Goal: Find specific page/section: Find specific page/section

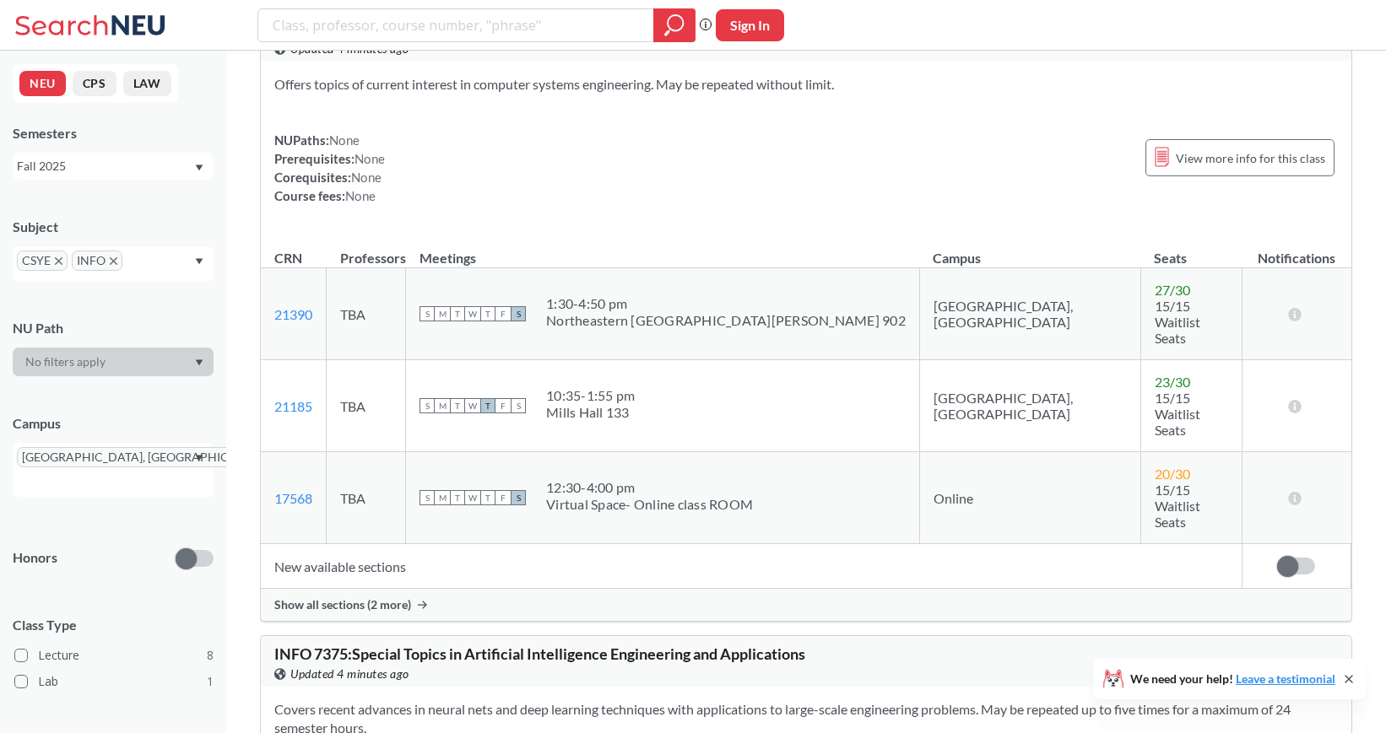
scroll to position [3965, 0]
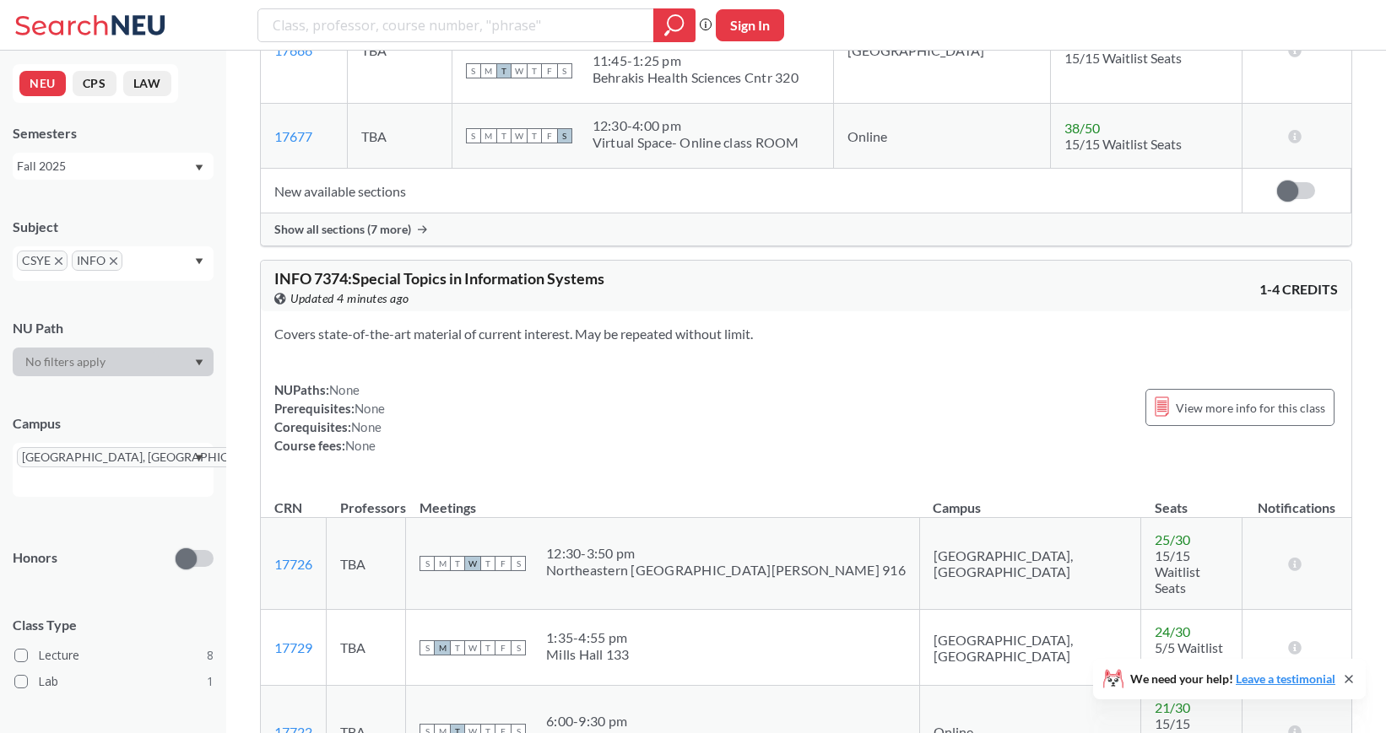
scroll to position [3462, 0]
click at [116, 258] on icon "X to remove pill" at bounding box center [114, 261] width 8 height 8
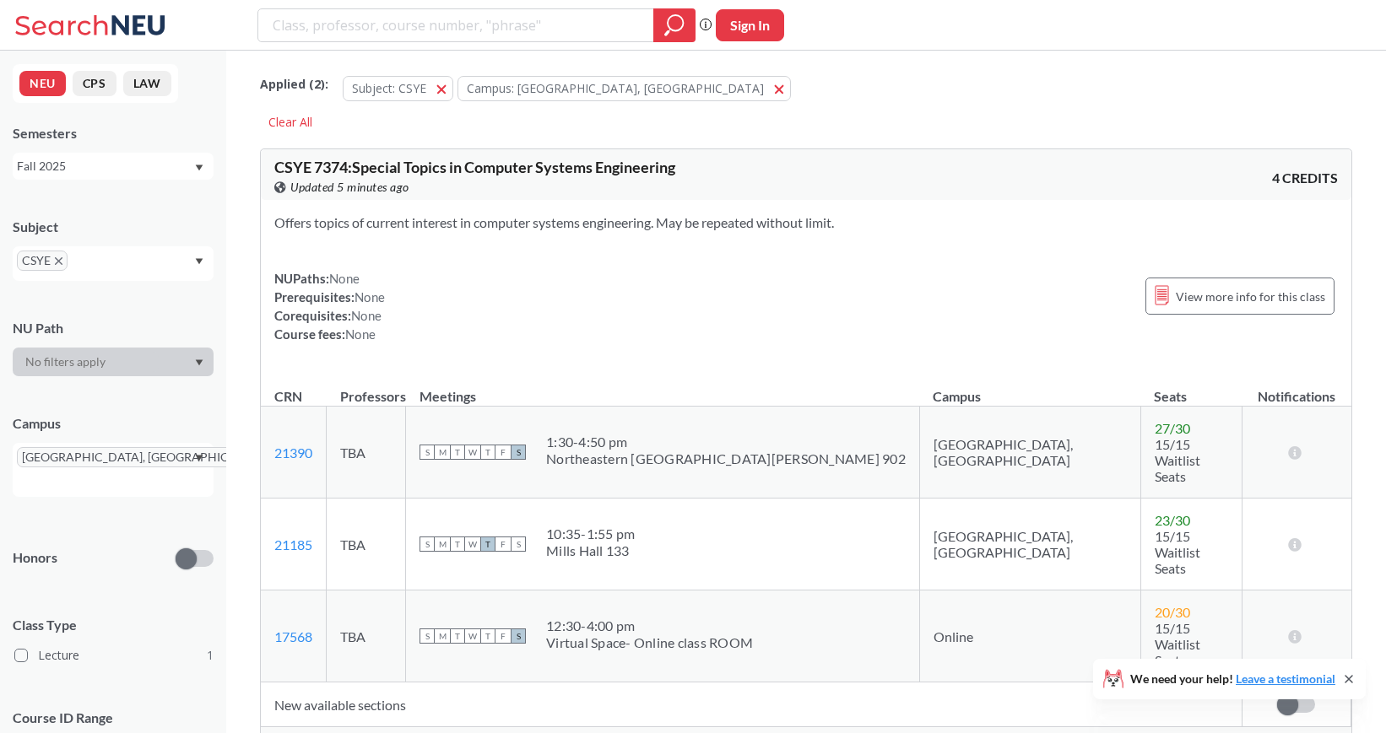
click at [67, 473] on input "text" at bounding box center [42, 483] width 50 height 20
type input "si"
click at [86, 499] on span "[GEOGRAPHIC_DATA], [GEOGRAPHIC_DATA]" at bounding box center [117, 511] width 191 height 37
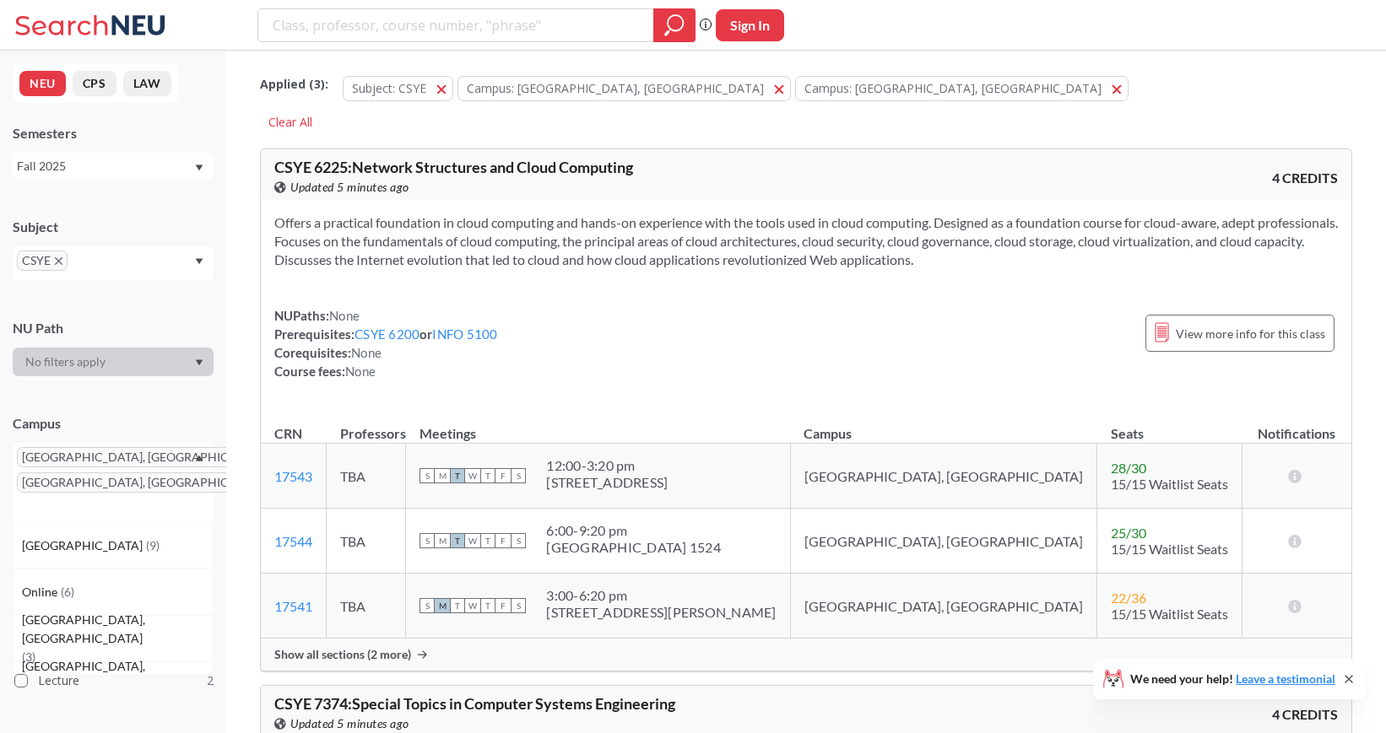
click at [357, 652] on span "Show all sections (2 more)" at bounding box center [342, 654] width 137 height 15
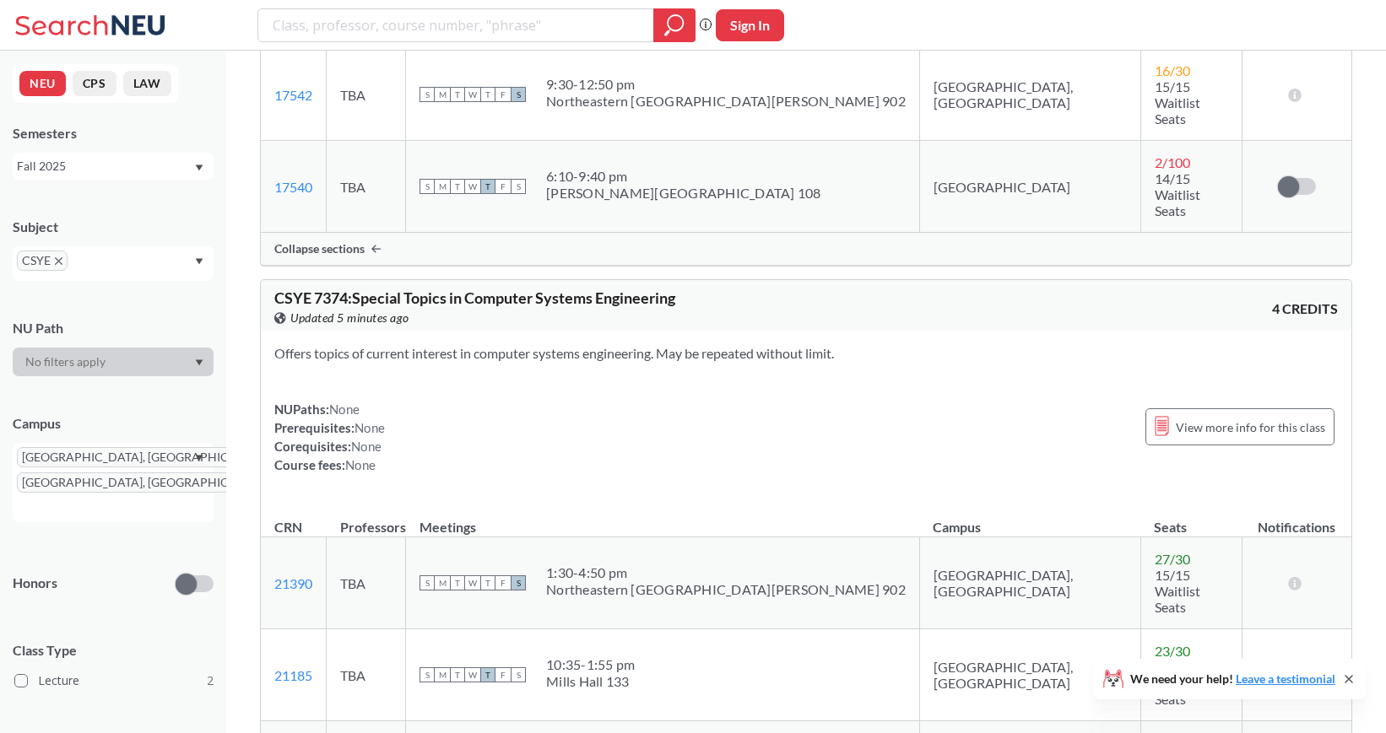
scroll to position [674, 0]
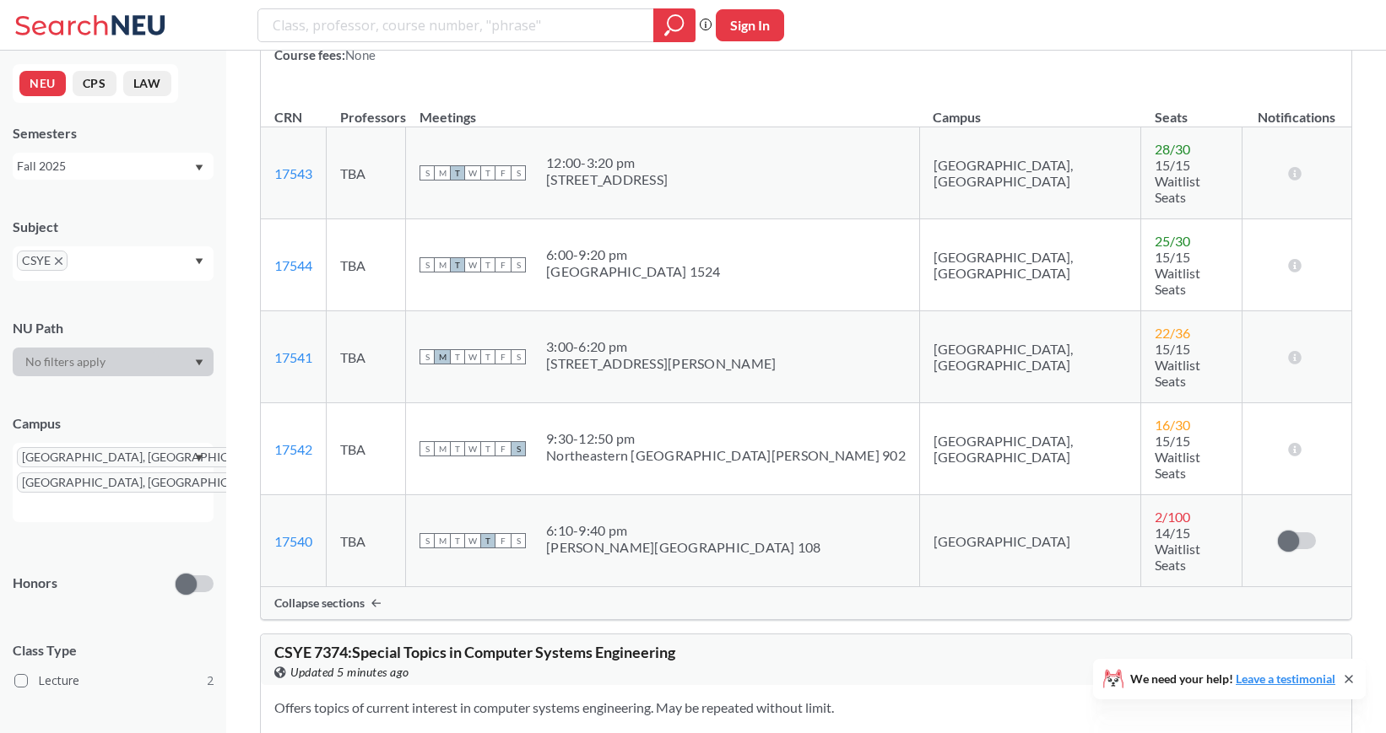
scroll to position [0, 0]
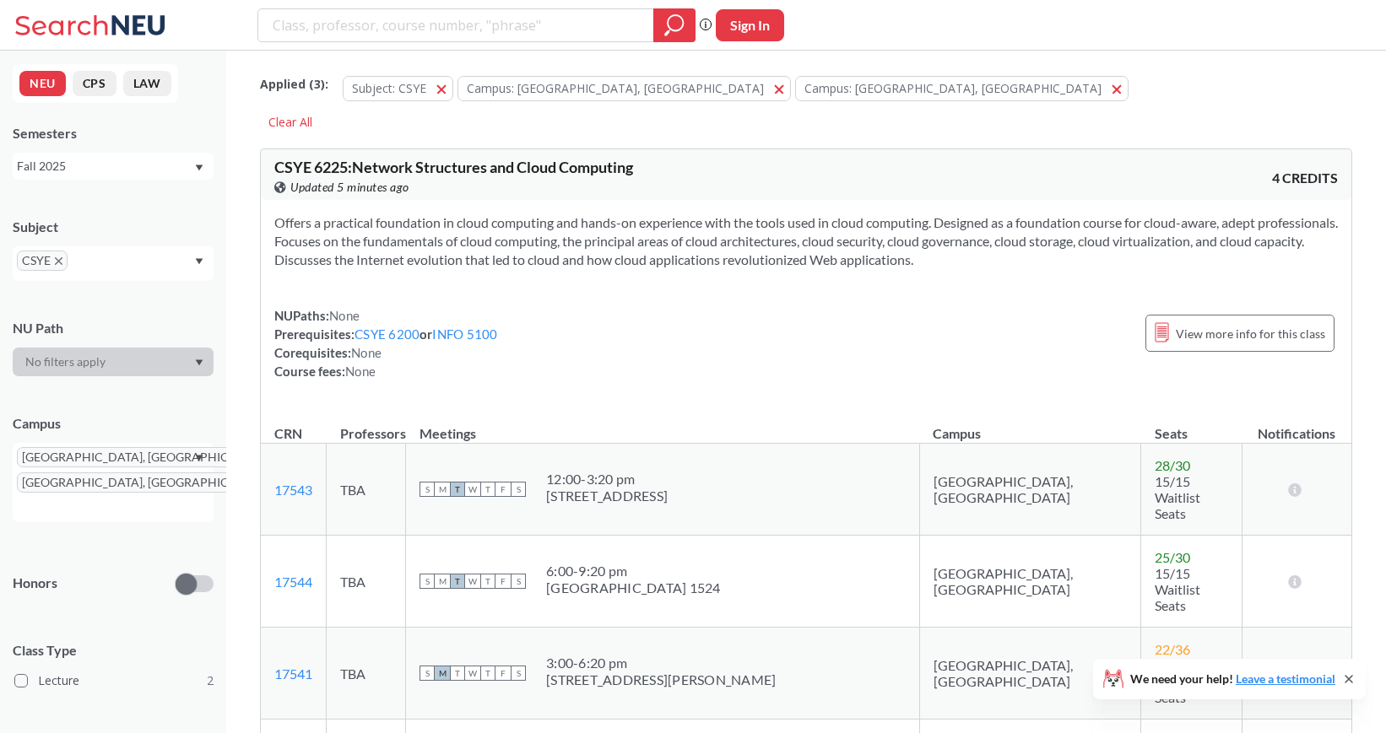
click at [273, 484] on icon "X to remove pill" at bounding box center [277, 483] width 8 height 8
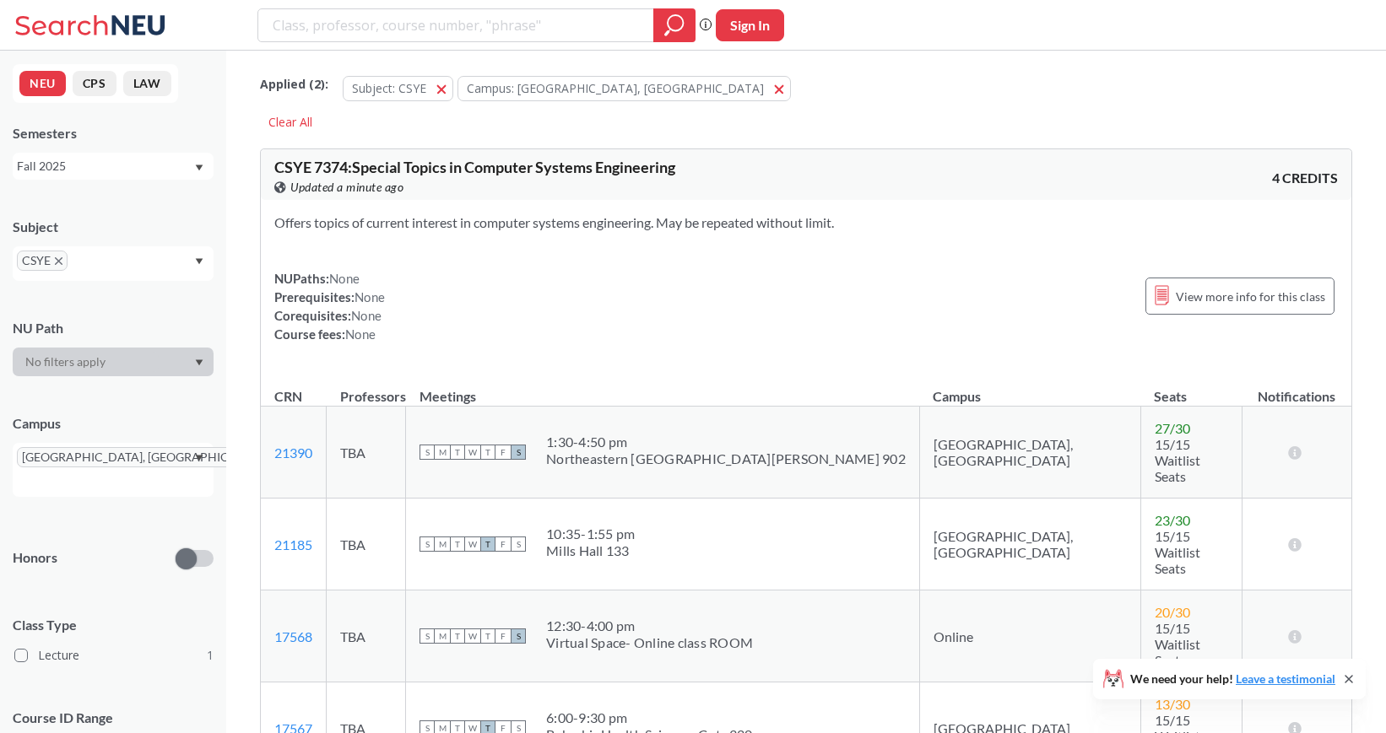
click at [114, 260] on input "text" at bounding box center [97, 267] width 50 height 20
type input "inf"
click at [112, 293] on div "INFO ( 8 )" at bounding box center [117, 296] width 191 height 19
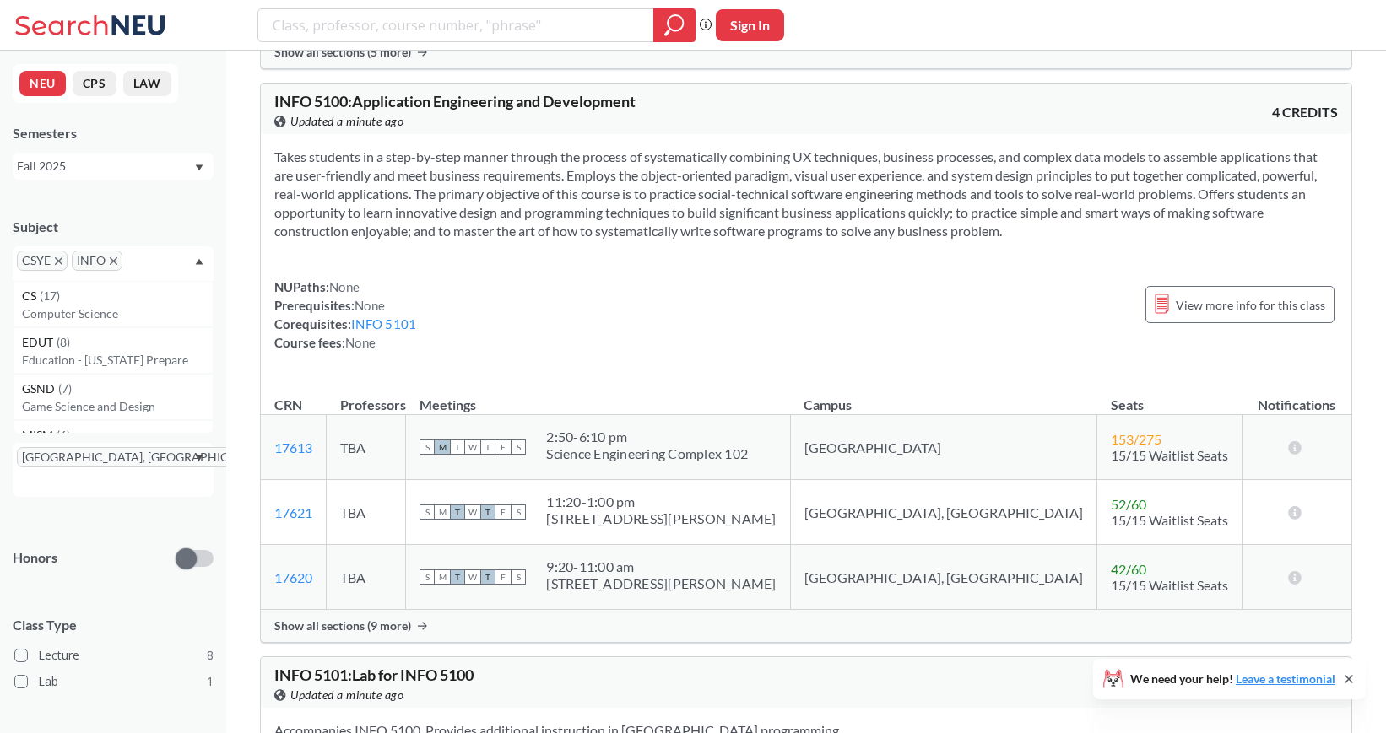
scroll to position [703, 0]
click at [392, 609] on div "Show all sections (9 more)" at bounding box center [806, 625] width 1090 height 32
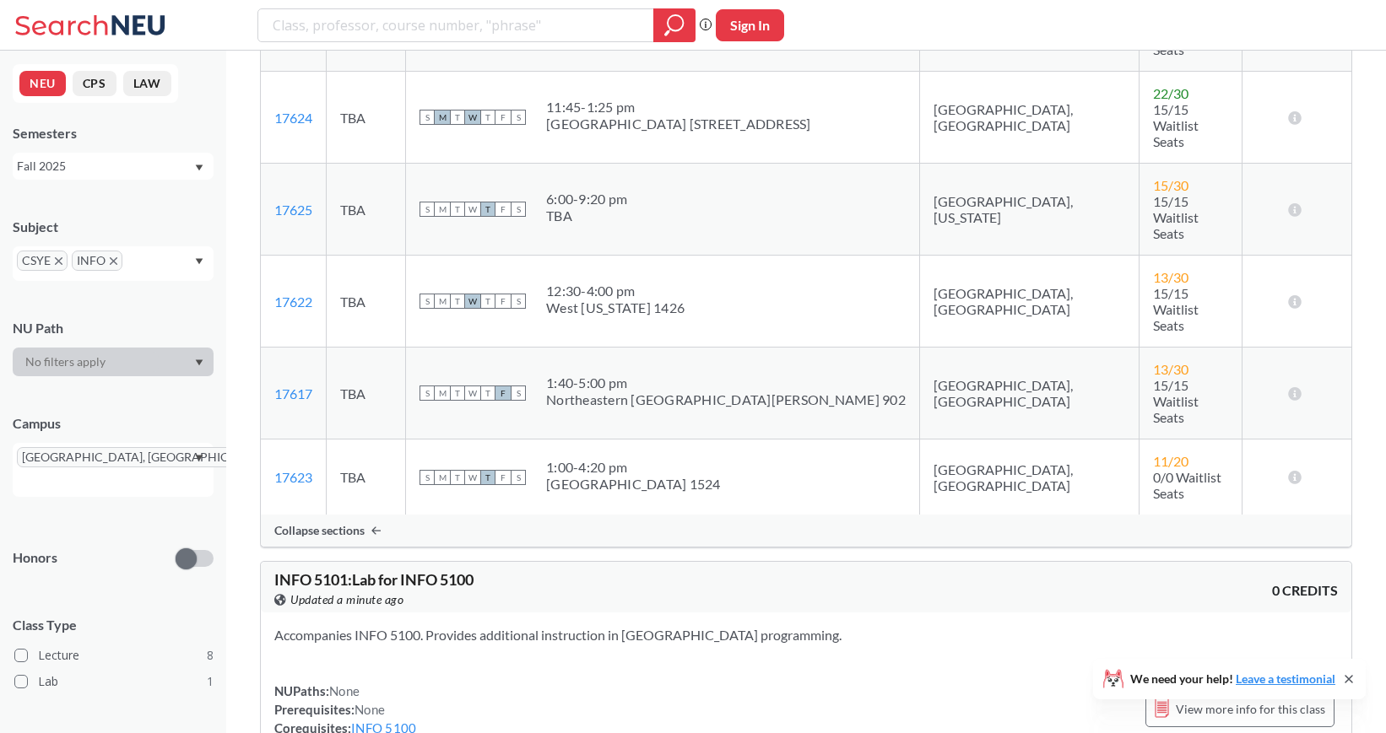
scroll to position [1708, 0]
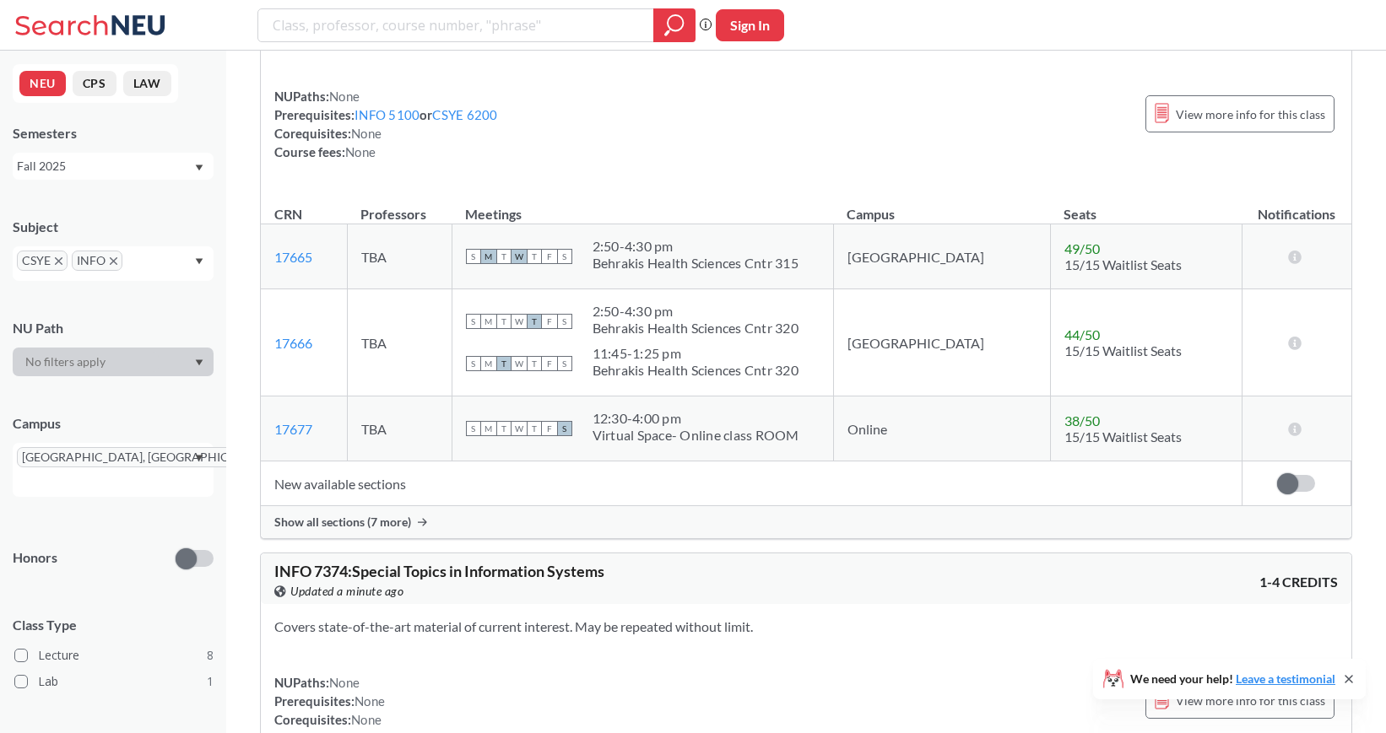
scroll to position [4606, 0]
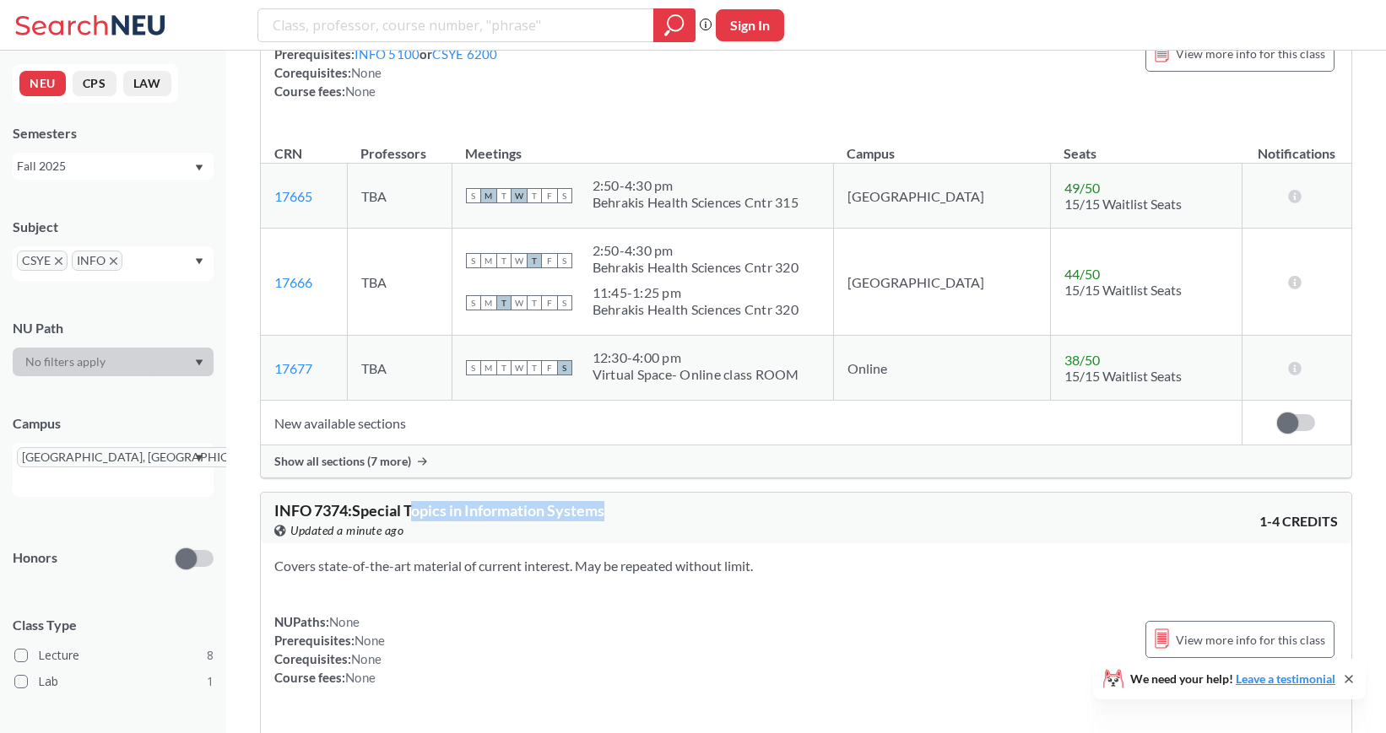
drag, startPoint x: 614, startPoint y: 89, endPoint x: 419, endPoint y: 86, distance: 195.8
click at [419, 503] on div "INFO 7374 : Special Topics in Information Systems View this course on Banner. U…" at bounding box center [540, 521] width 532 height 37
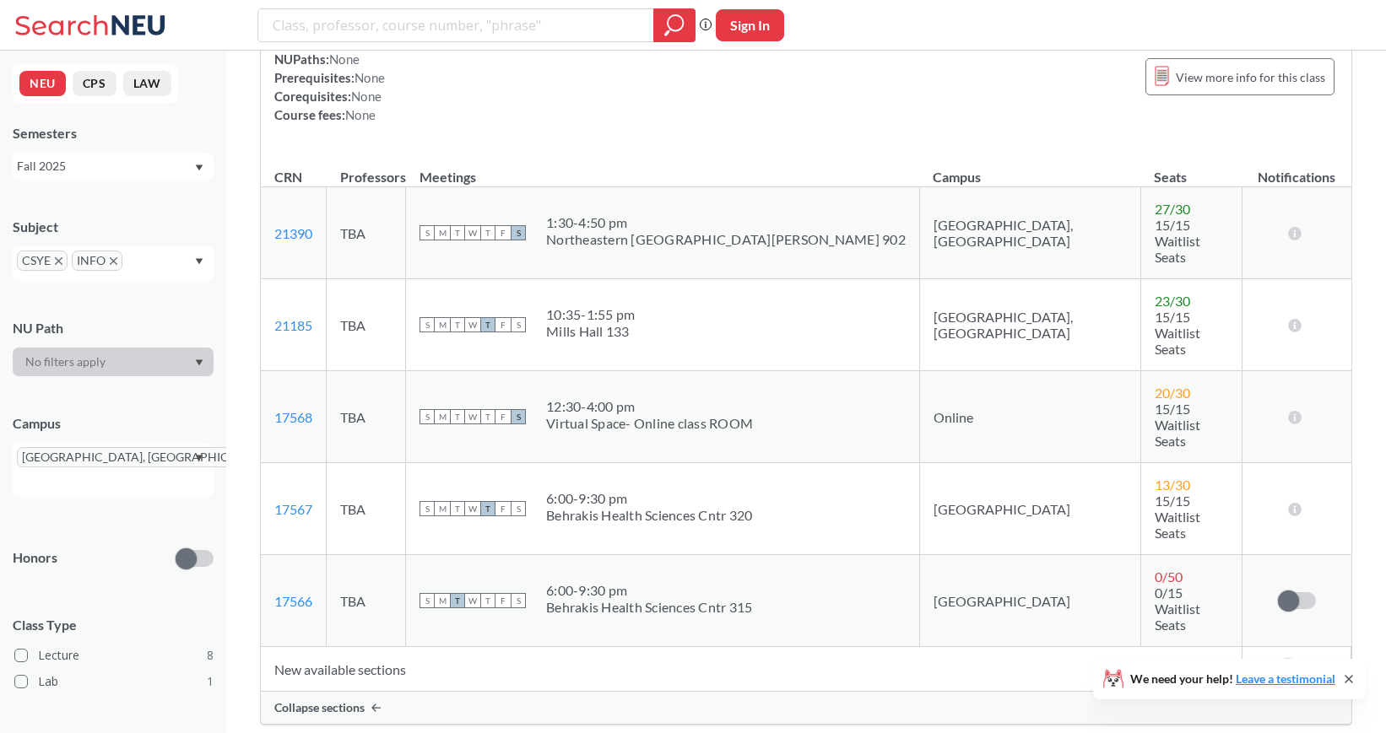
scroll to position [5753, 0]
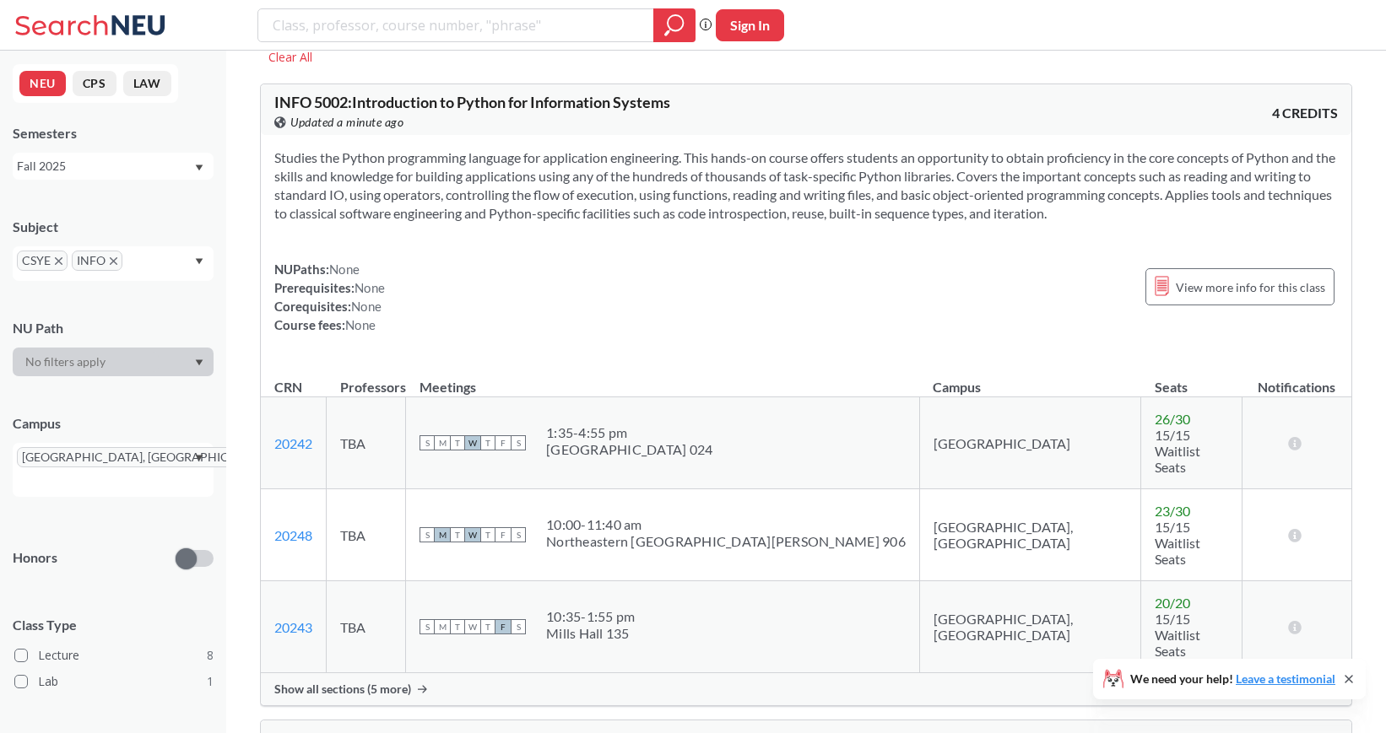
scroll to position [0, 0]
